Goal: Task Accomplishment & Management: Complete application form

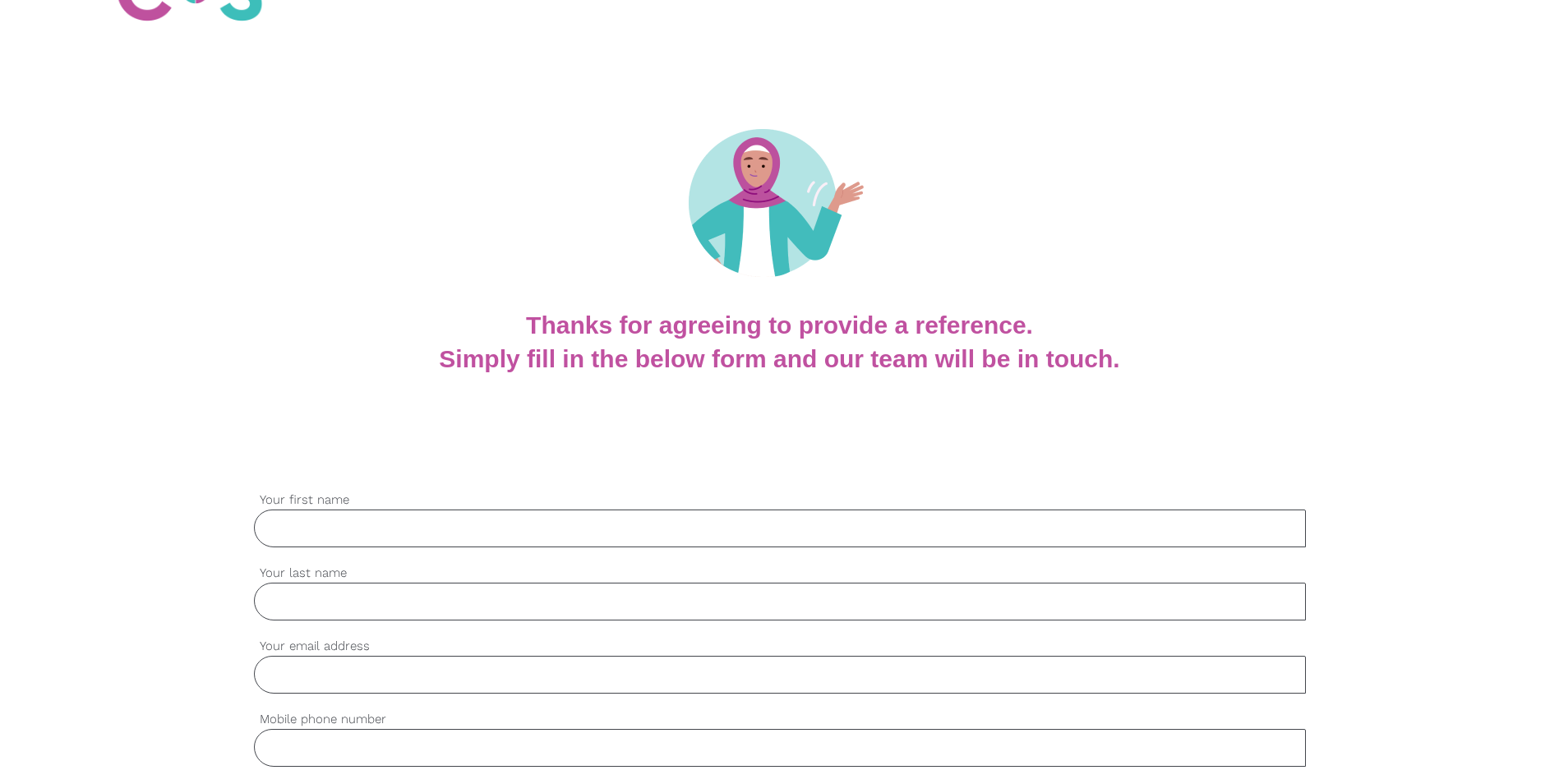
scroll to position [246, 0]
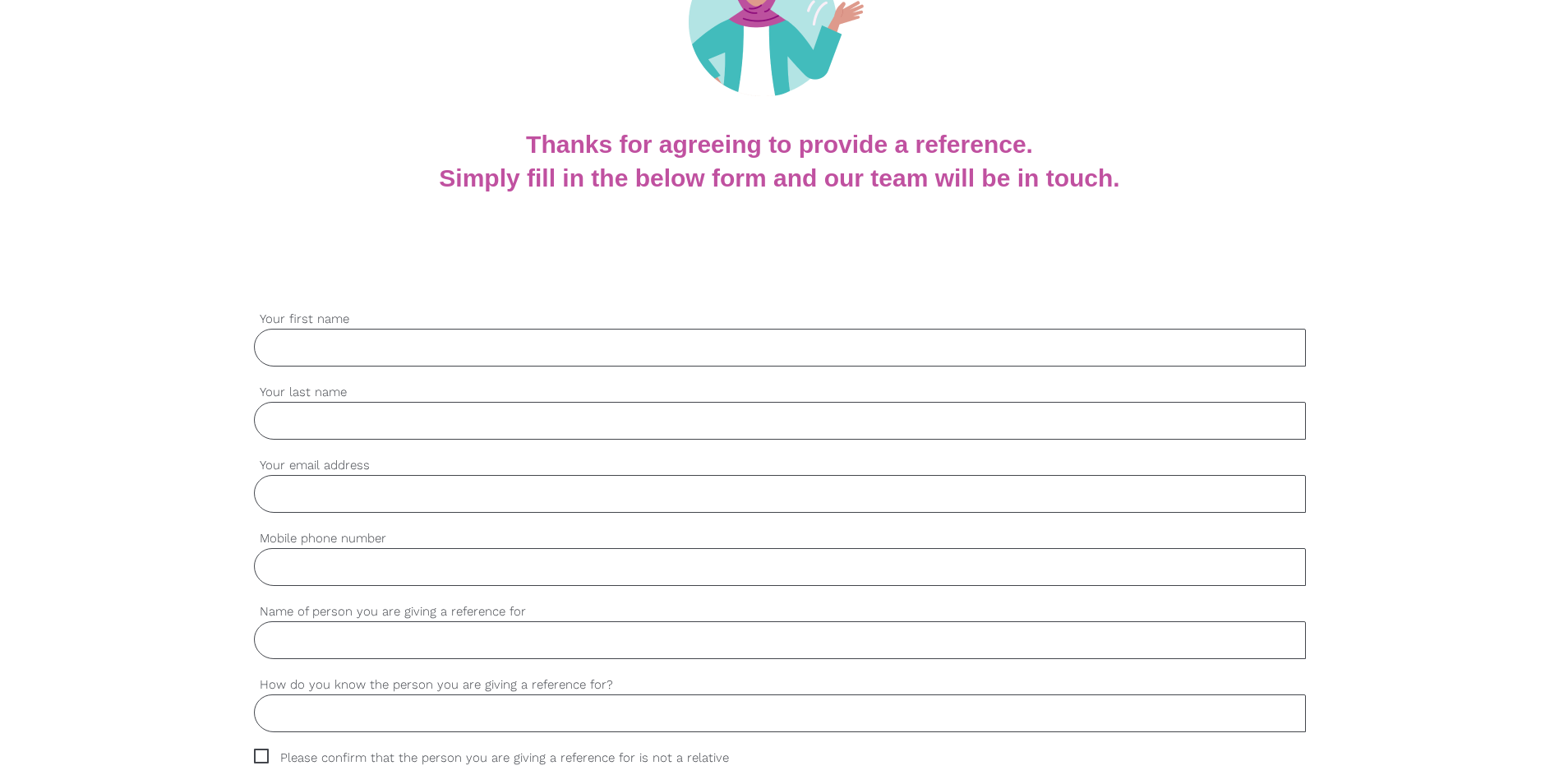
click at [423, 341] on input "Your first name" at bounding box center [780, 348] width 1052 height 38
type input "Radhiga"
type input "[PERSON_NAME]"
type input "[EMAIL_ADDRESS][DOMAIN_NAME]"
type input "0457514498"
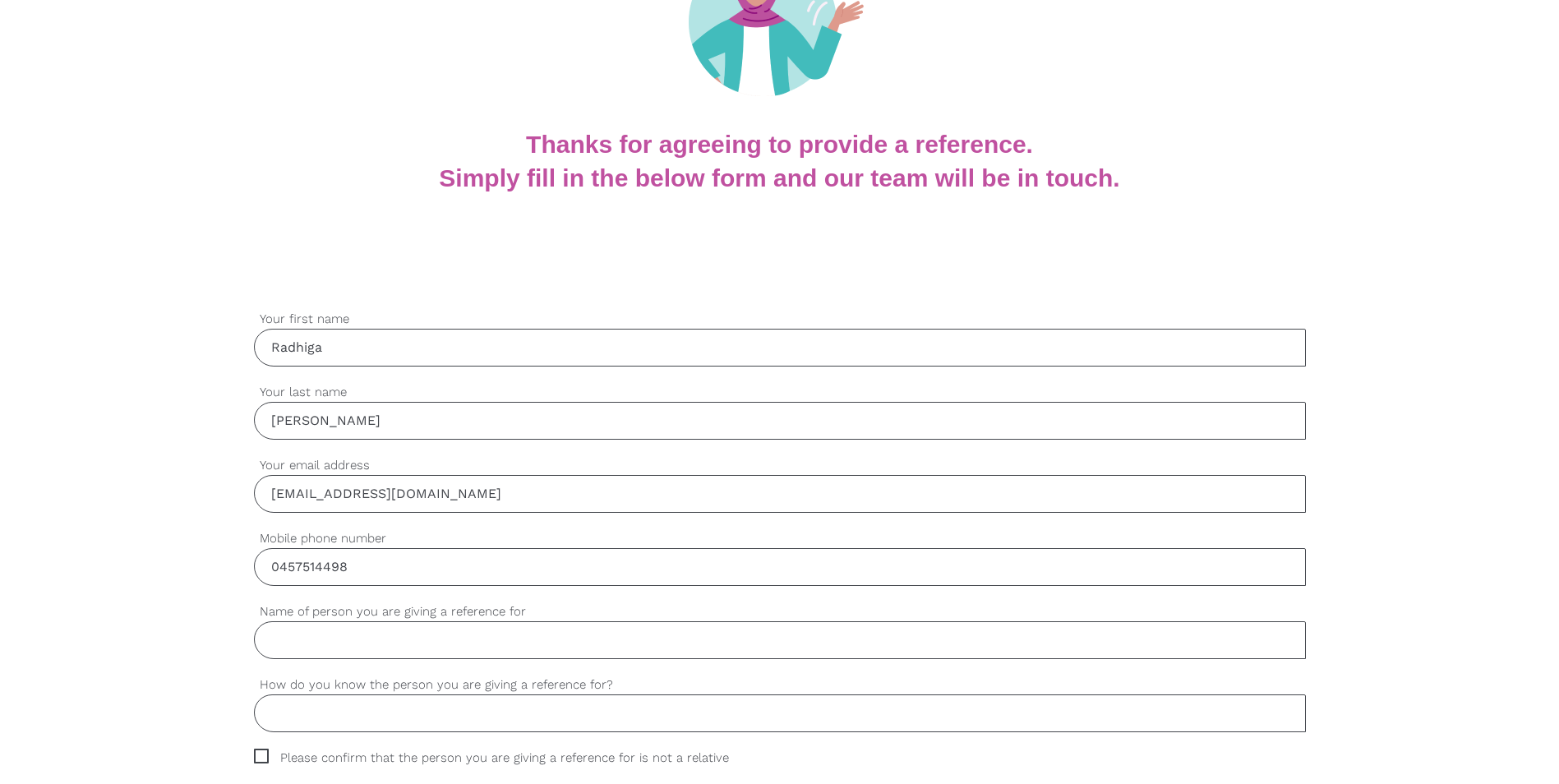
drag, startPoint x: 520, startPoint y: 487, endPoint x: 241, endPoint y: 471, distance: 279.5
type input "[EMAIL_ADDRESS][DOMAIN_NAME]"
click at [394, 646] on input "Name of person you are giving a reference for" at bounding box center [780, 640] width 1052 height 38
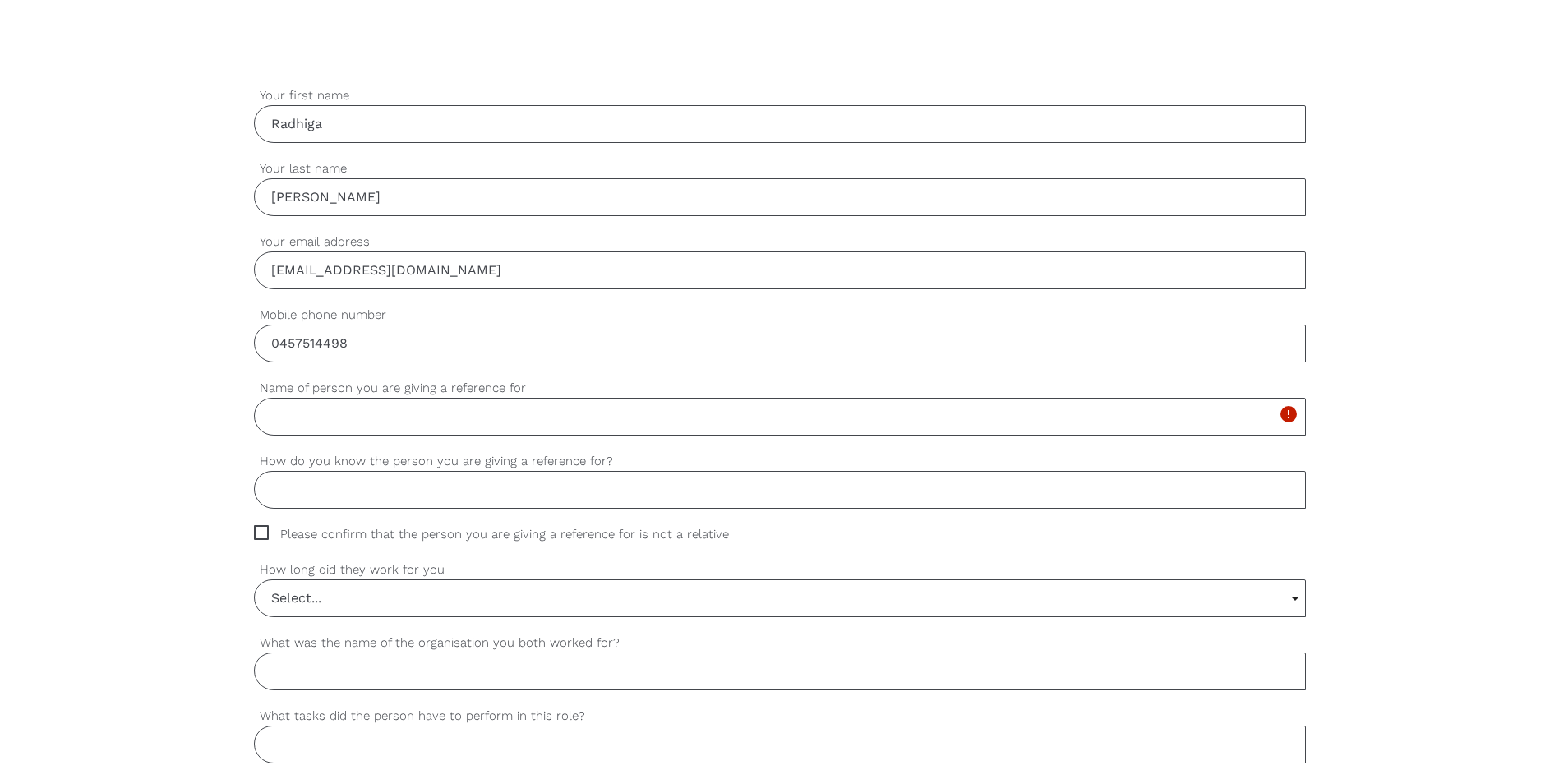
scroll to position [493, 0]
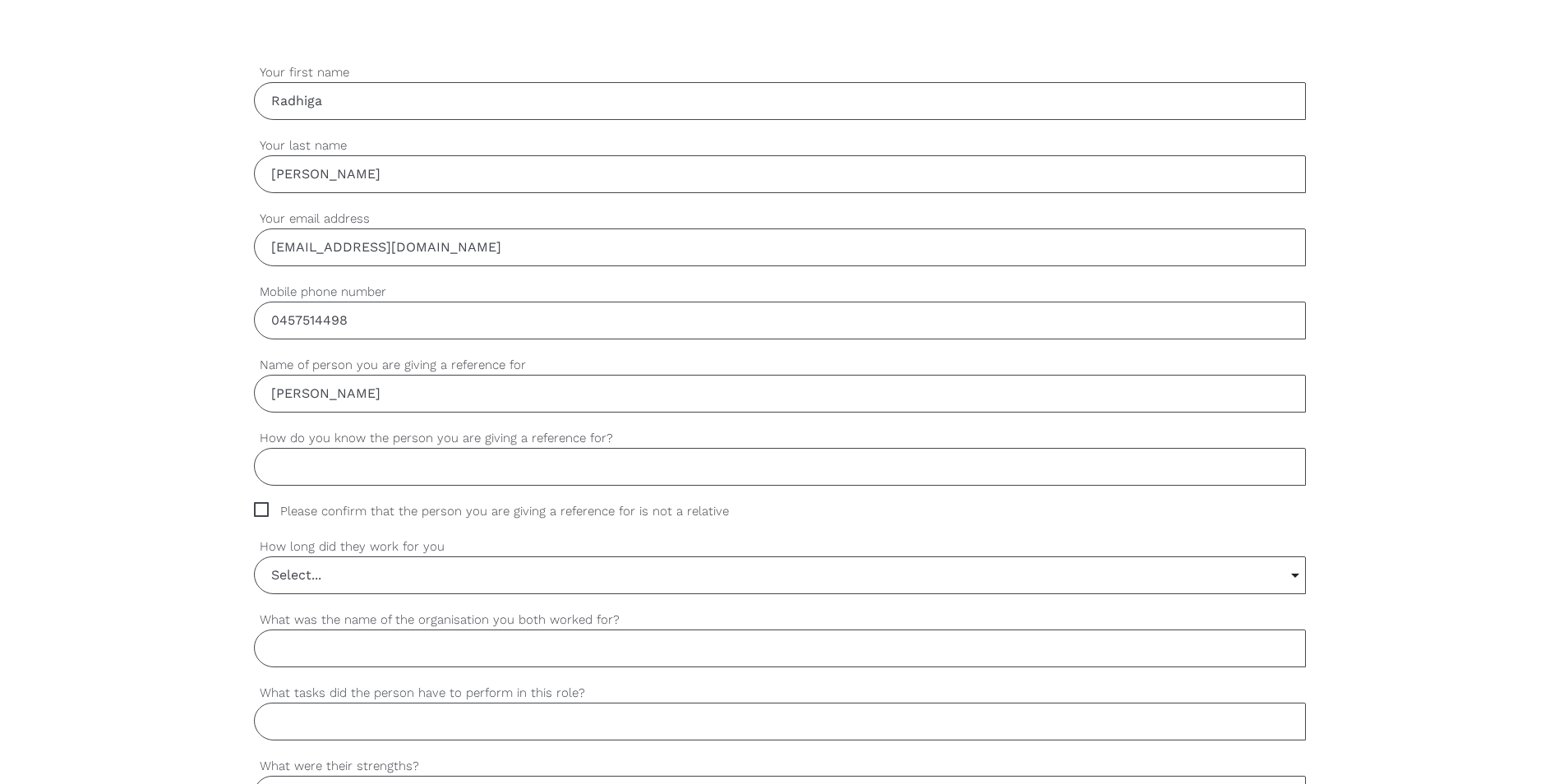
type input "[PERSON_NAME]"
click at [416, 461] on input "How do you know the person you are giving a reference for?" at bounding box center [780, 467] width 1052 height 38
type input "[PERSON_NAME] undertook a placement with our company. She also volunteered with…"
click at [260, 510] on span "Please confirm that the person you are giving a reference for is not a relative" at bounding box center [507, 511] width 507 height 19
click at [260, 510] on input "Please confirm that the person you are giving a reference for is not a relative" at bounding box center [259, 507] width 11 height 11
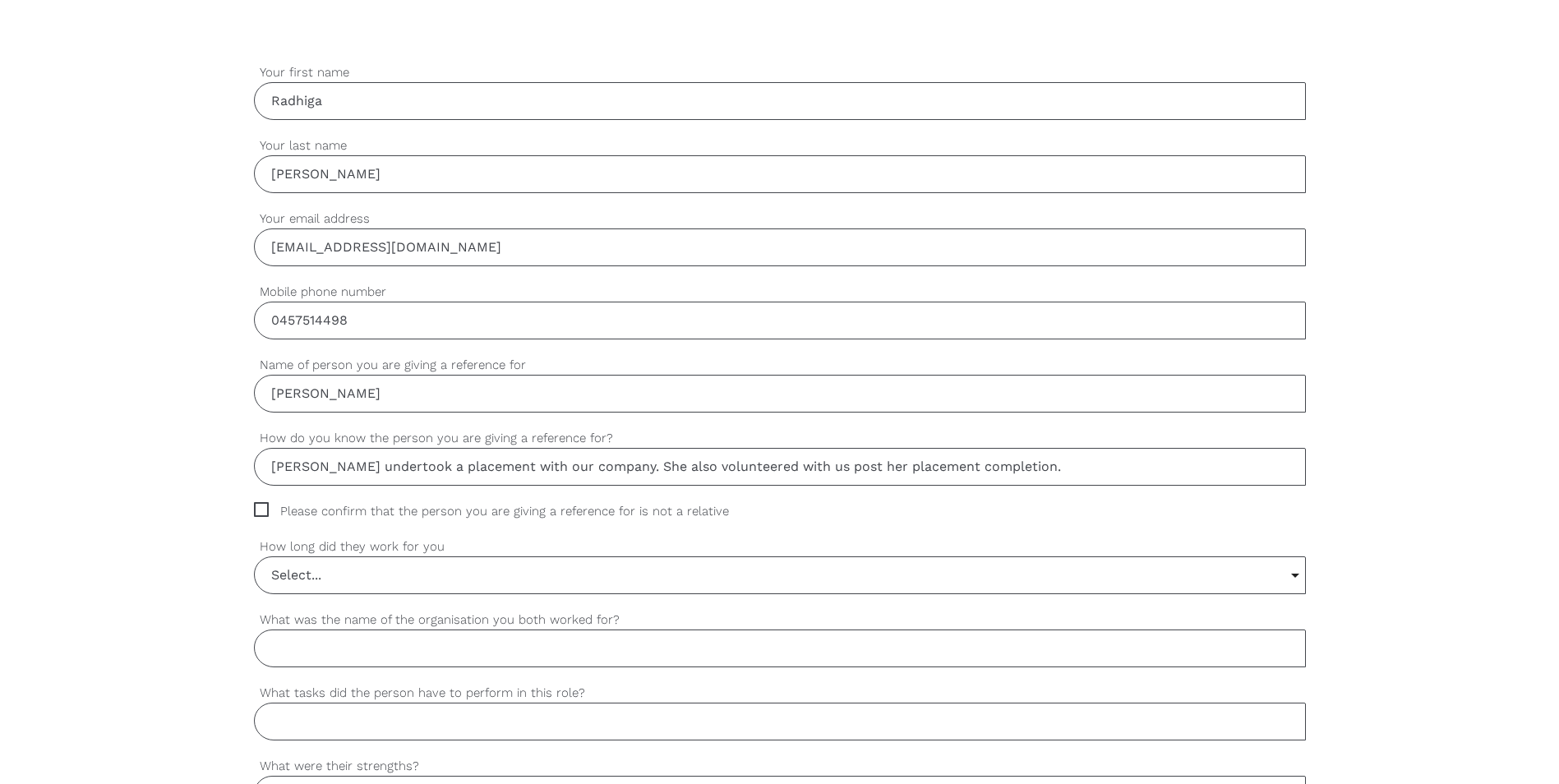
checkbox input "true"
click at [488, 578] on input "Select..." at bounding box center [780, 575] width 1051 height 36
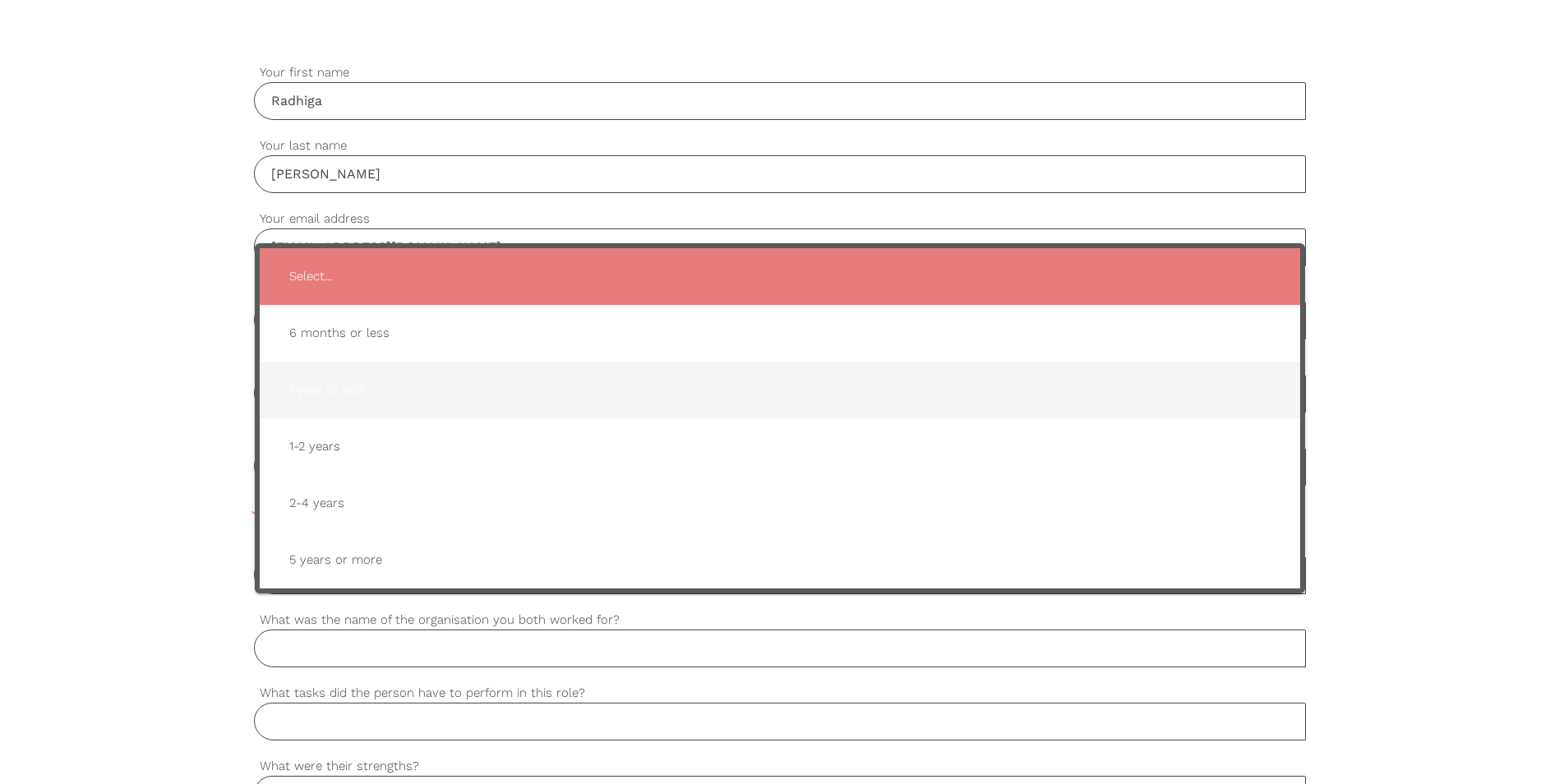
click at [343, 396] on span "1 year or less" at bounding box center [780, 390] width 1008 height 40
type input "1 year or less"
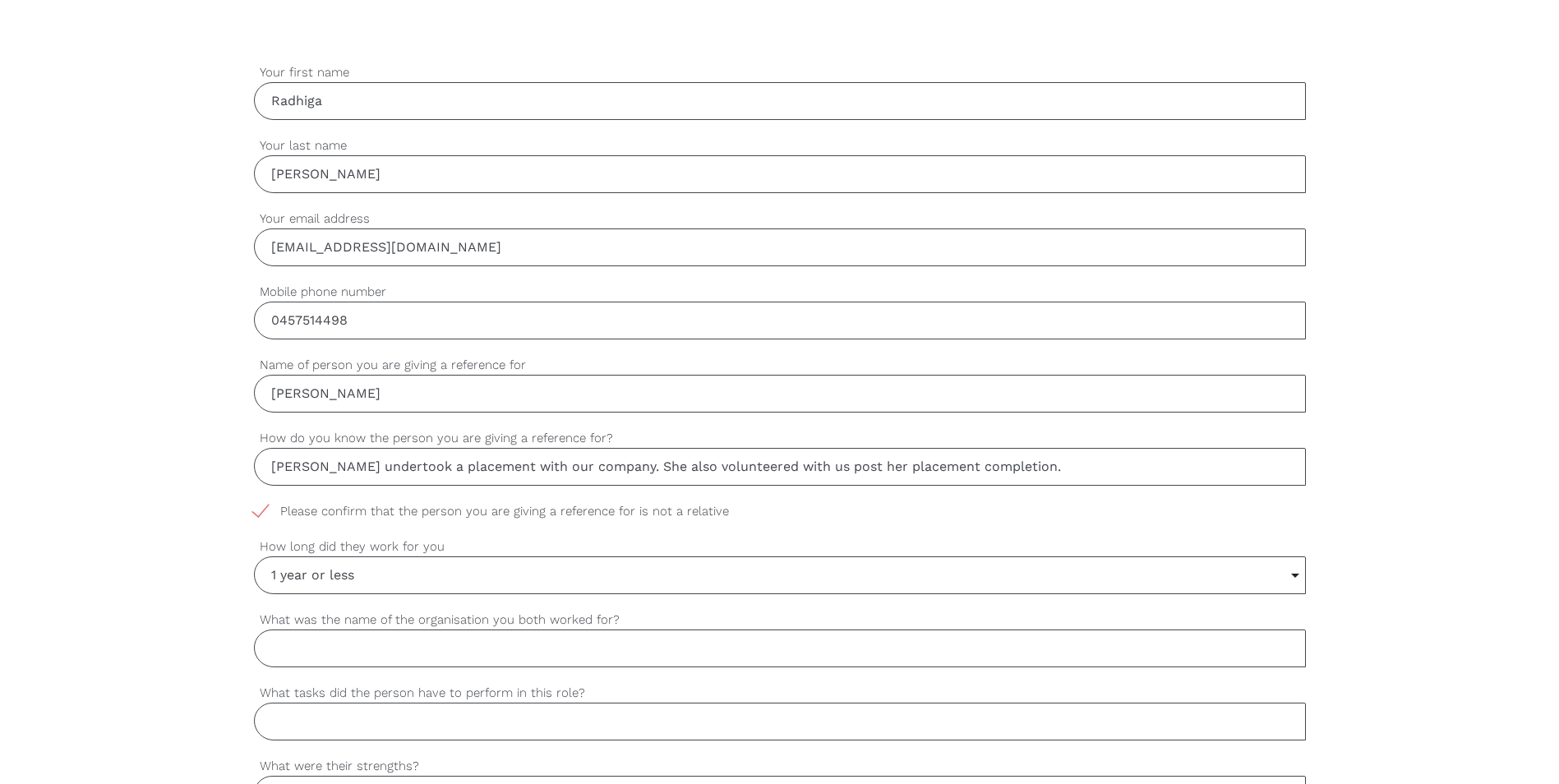
click at [442, 649] on input "What was the name of the organisation you both worked for?" at bounding box center [780, 648] width 1052 height 38
type input "Disability Australia Group Pty Ltd"
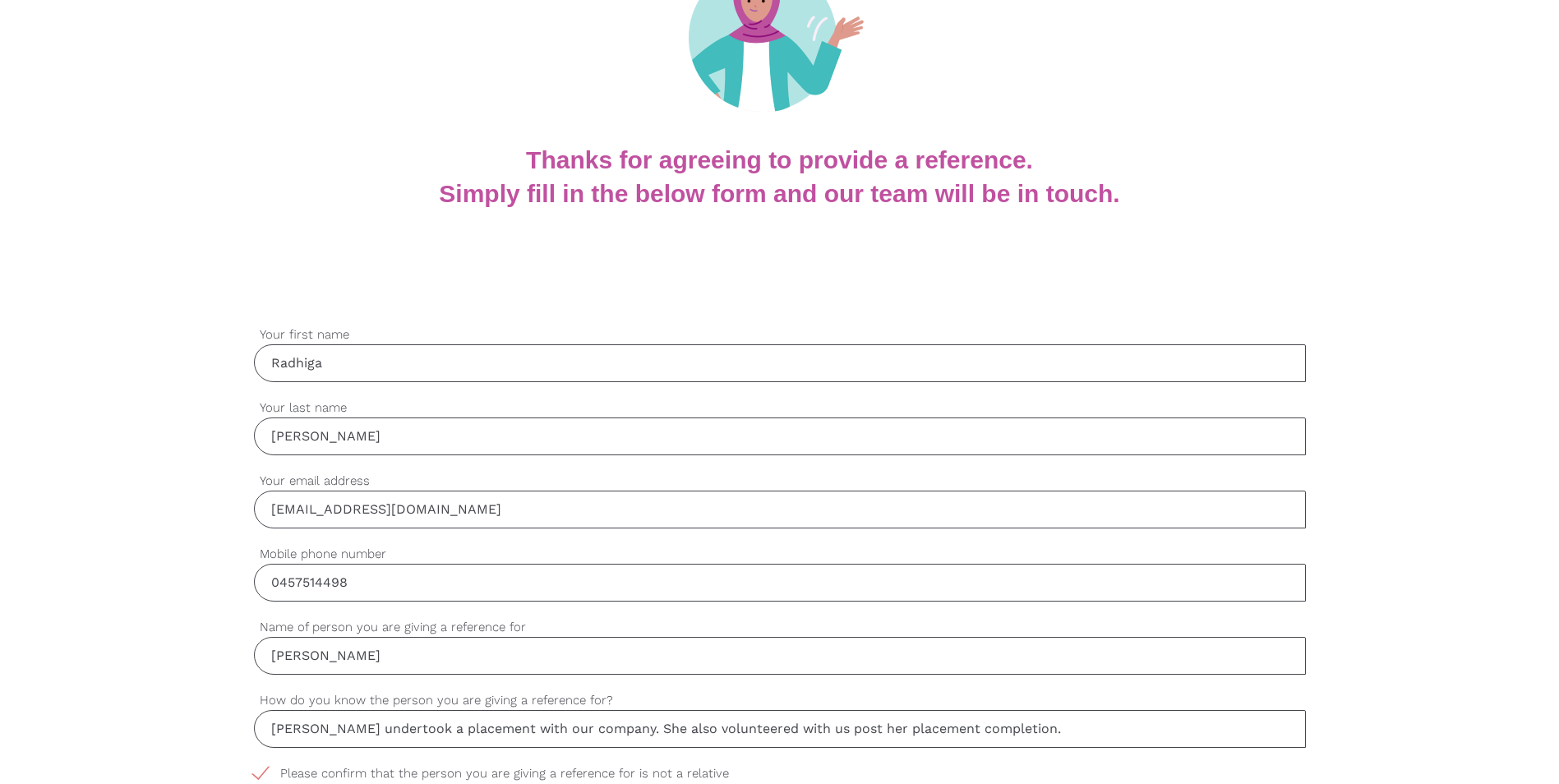
scroll to position [82, 0]
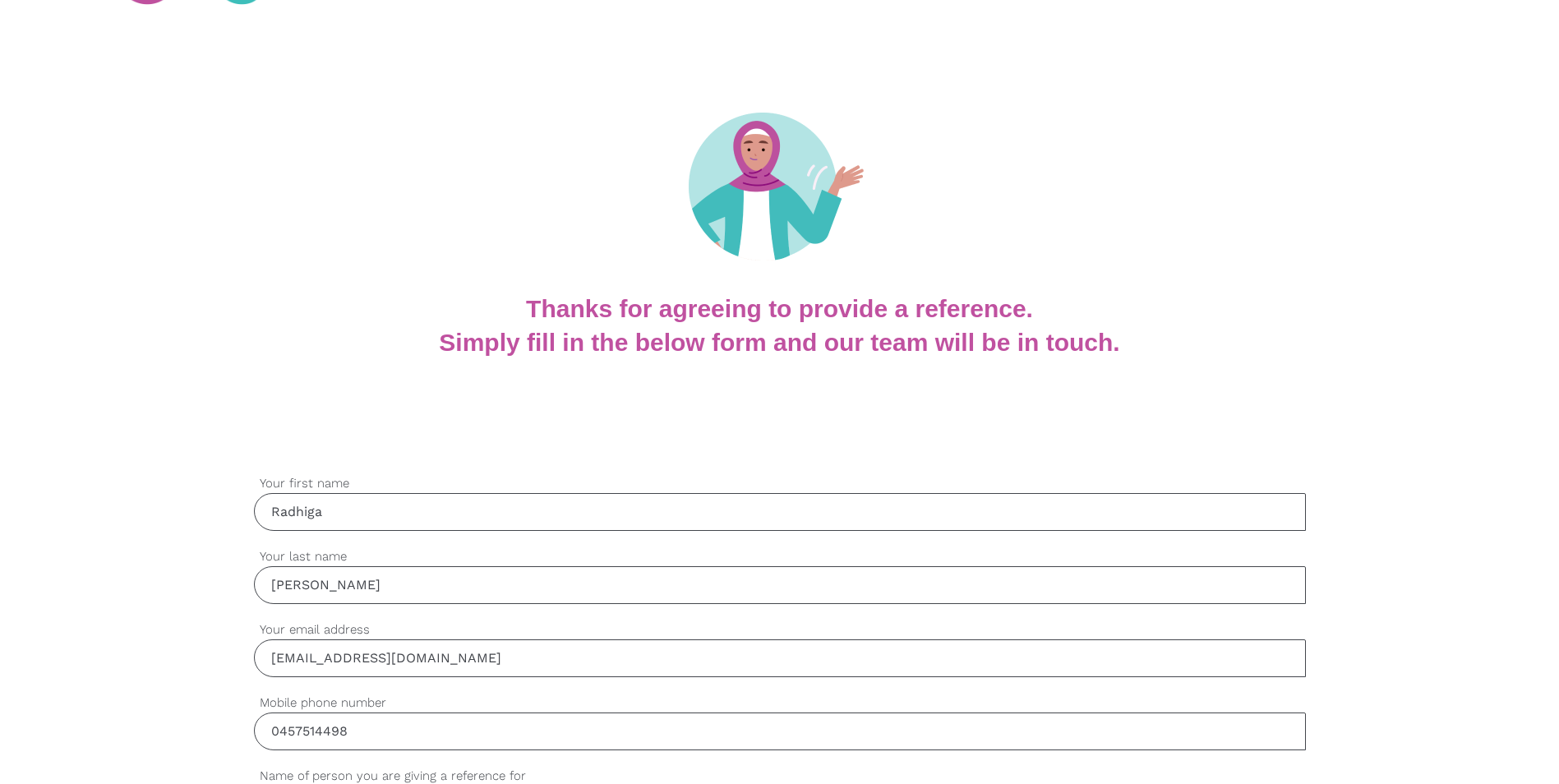
click at [526, 399] on div "Thanks for agreeing to provide a reference. Simply fill in the below form and o…" at bounding box center [780, 359] width 1559 height 135
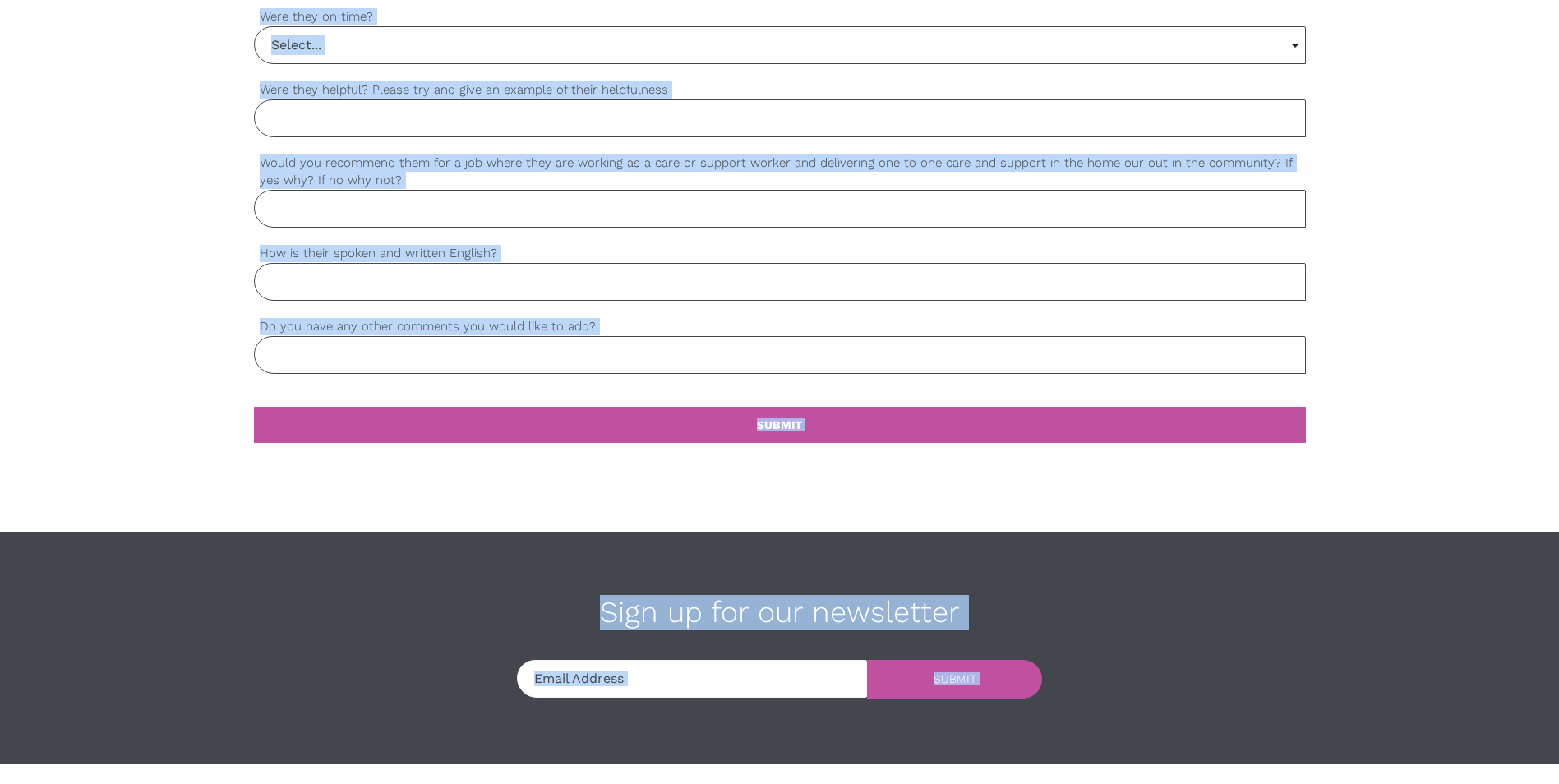
scroll to position [1593, 0]
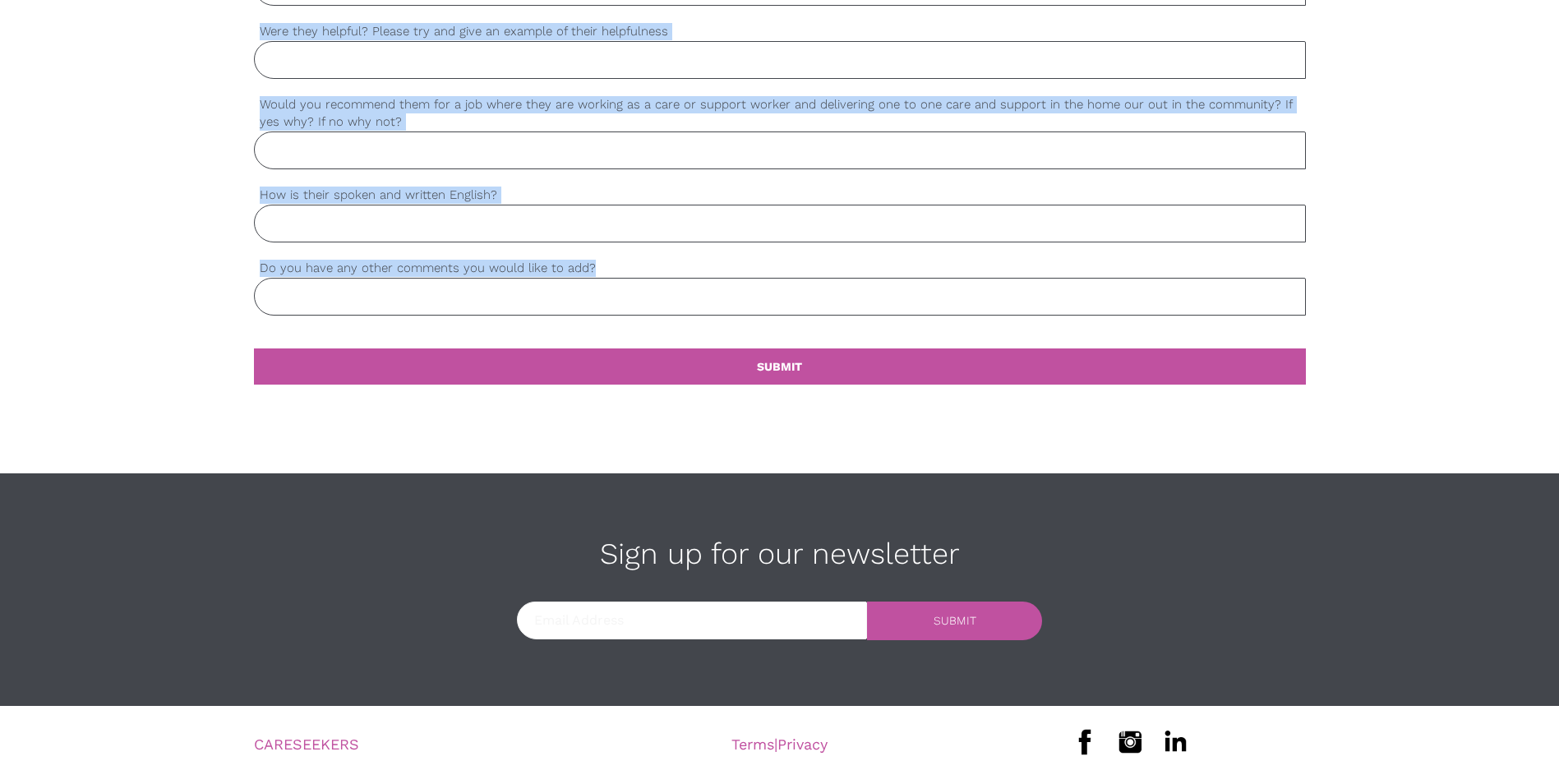
drag, startPoint x: 177, startPoint y: 483, endPoint x: 658, endPoint y: 274, distance: 524.4
copy div "Your first name settings Your last name settings Your email address settings Mo…"
